Goal: Information Seeking & Learning: Learn about a topic

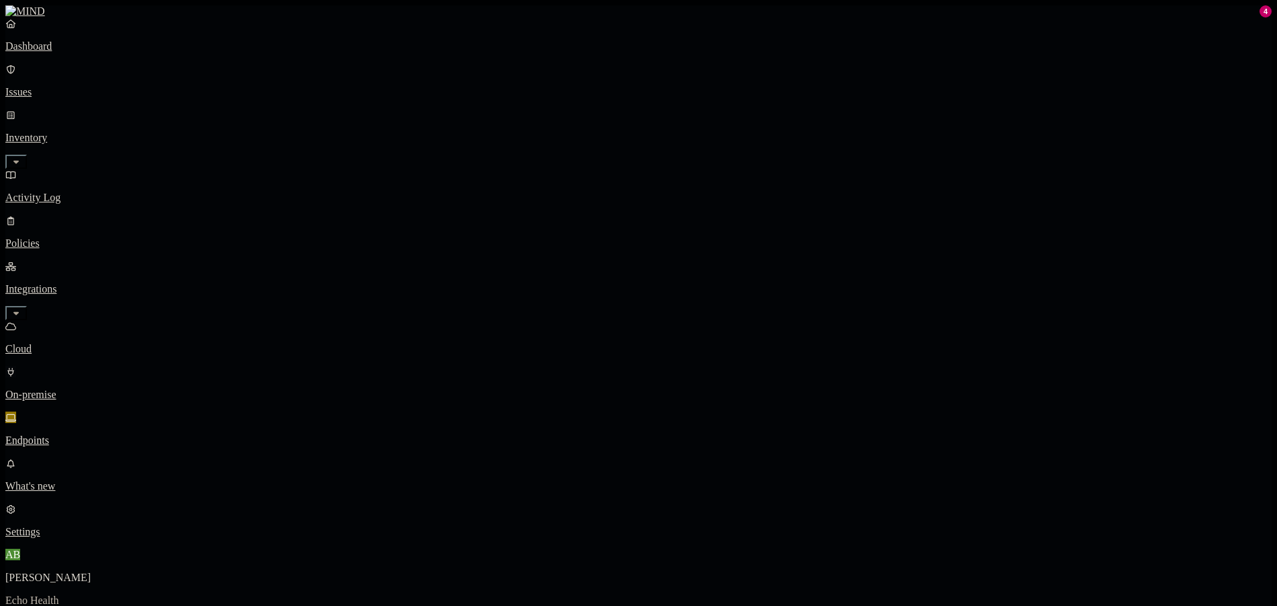
click at [86, 389] on p "On-premise" at bounding box center [638, 395] width 1266 height 12
click at [90, 320] on link "Cloud" at bounding box center [638, 337] width 1266 height 35
click at [92, 343] on p "Cloud" at bounding box center [638, 349] width 1266 height 12
click at [91, 169] on link "Activity Log" at bounding box center [638, 186] width 1266 height 35
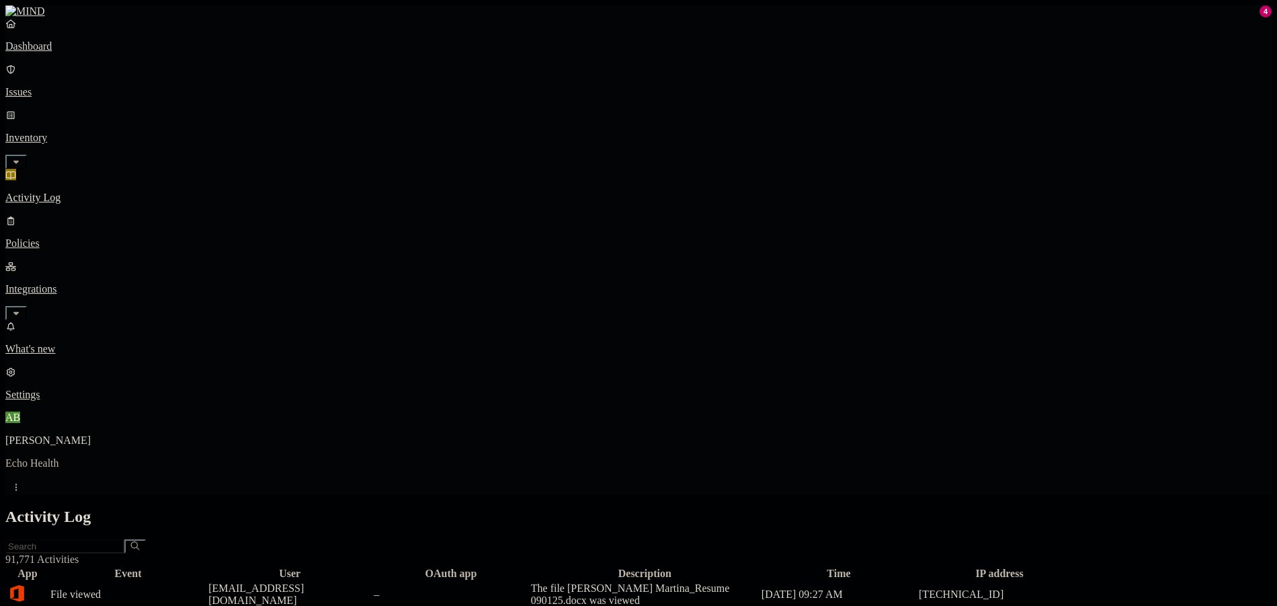
click at [85, 52] on p "Dashboard" at bounding box center [638, 46] width 1266 height 12
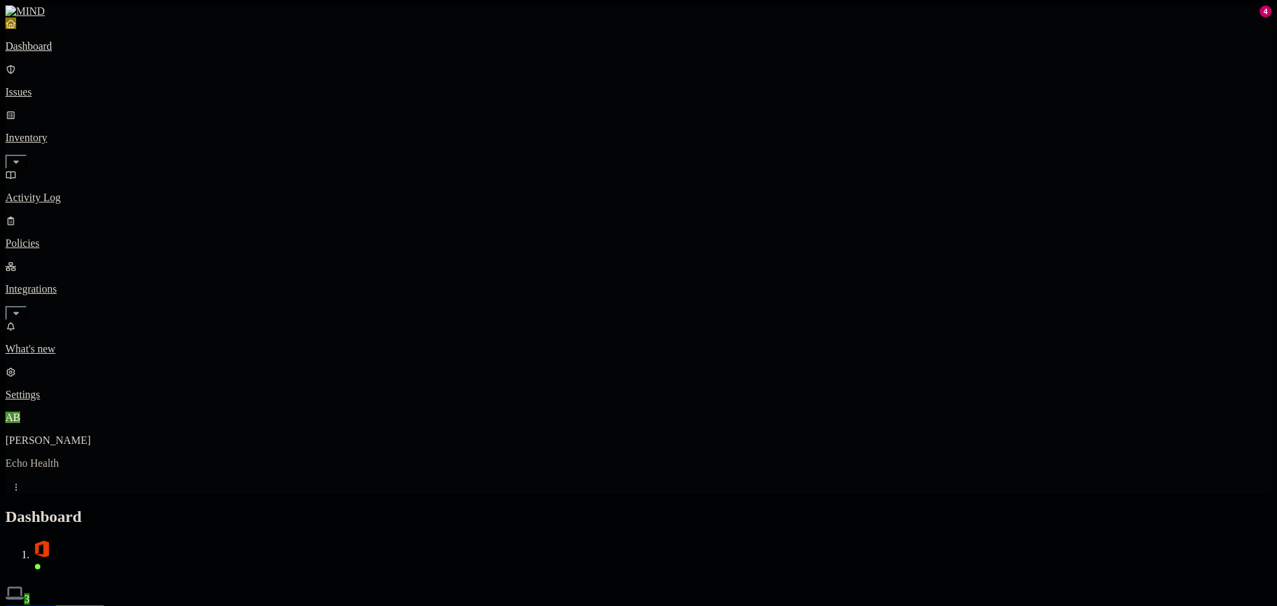
click at [104, 605] on button "Detection" at bounding box center [80, 612] width 48 height 14
click at [701, 605] on div "Discovery Detection Prevention" at bounding box center [638, 612] width 1266 height 14
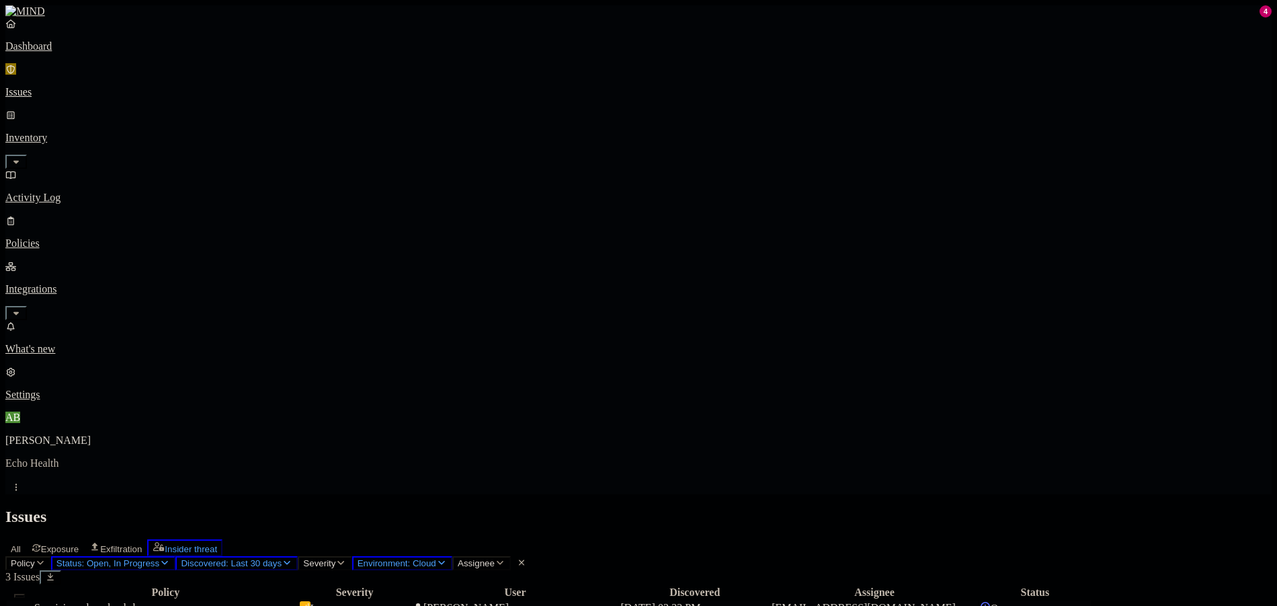
click at [410, 601] on div "Low" at bounding box center [355, 607] width 110 height 13
drag, startPoint x: 926, startPoint y: 265, endPoint x: 1149, endPoint y: 266, distance: 223.2
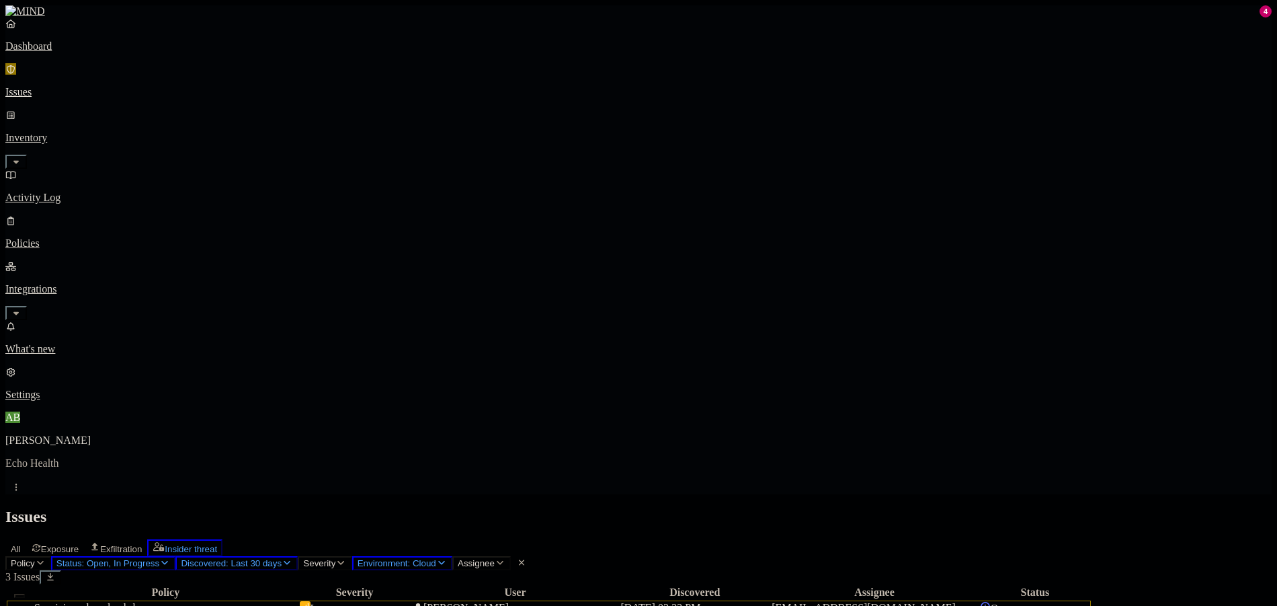
click at [745, 584] on div "Policy Severity User Discovered Assignee Status Suspicious downloads by a user …" at bounding box center [638, 616] width 1266 height 65
click at [509, 602] on span "[PERSON_NAME]" at bounding box center [461, 607] width 96 height 11
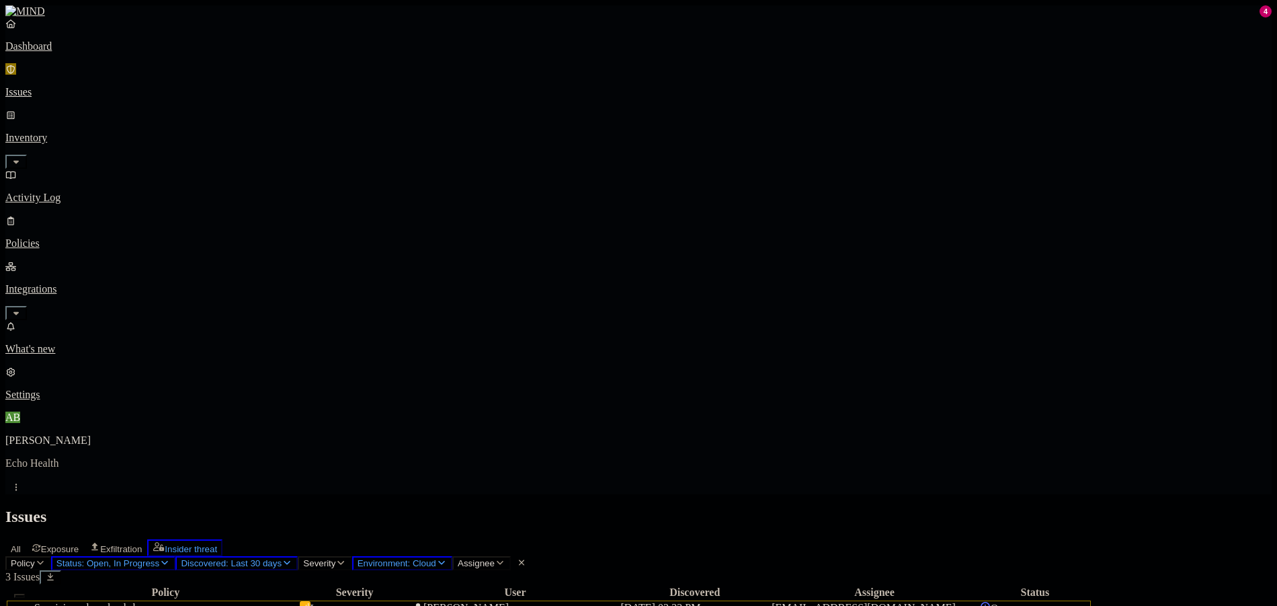
click at [891, 584] on div "Policy Severity User Discovered Assignee Status Suspicious downloads by a user …" at bounding box center [638, 616] width 1266 height 65
